Goal: Find specific page/section: Find specific page/section

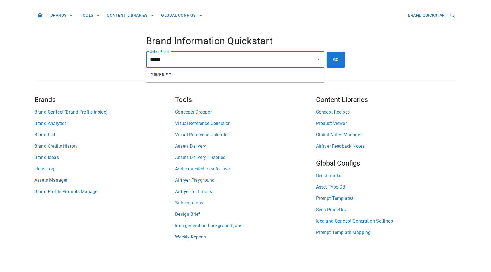
drag, startPoint x: 230, startPoint y: 75, endPoint x: 244, endPoint y: 74, distance: 13.7
click at [230, 75] on li "GiiKER SG" at bounding box center [235, 75] width 178 height 10
type input "*********"
click at [338, 61] on button "GO" at bounding box center [335, 60] width 18 height 16
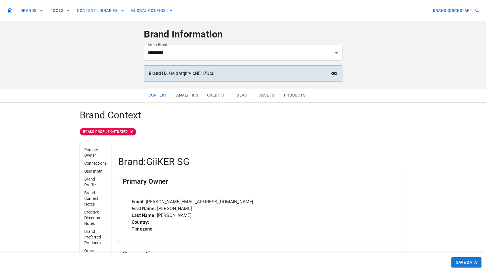
click at [263, 96] on button "Assets" at bounding box center [267, 96] width 26 height 14
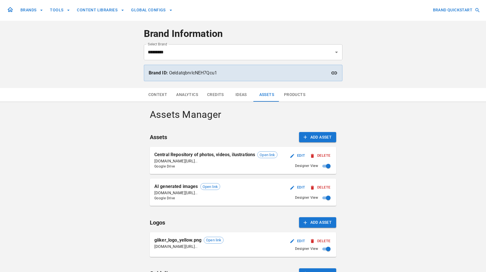
scroll to position [1, 0]
click at [205, 189] on span "Open link" at bounding box center [210, 186] width 19 height 6
